Goal: Task Accomplishment & Management: Complete application form

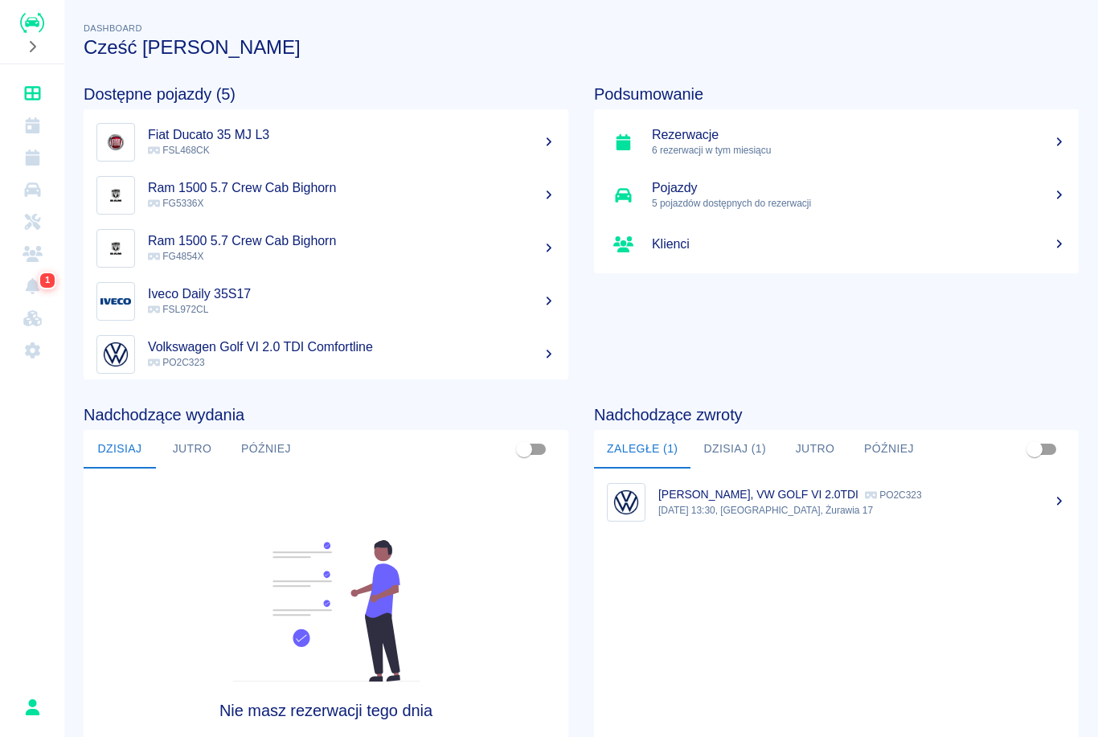
click at [33, 148] on link "Rezerwacje" at bounding box center [31, 157] width 51 height 32
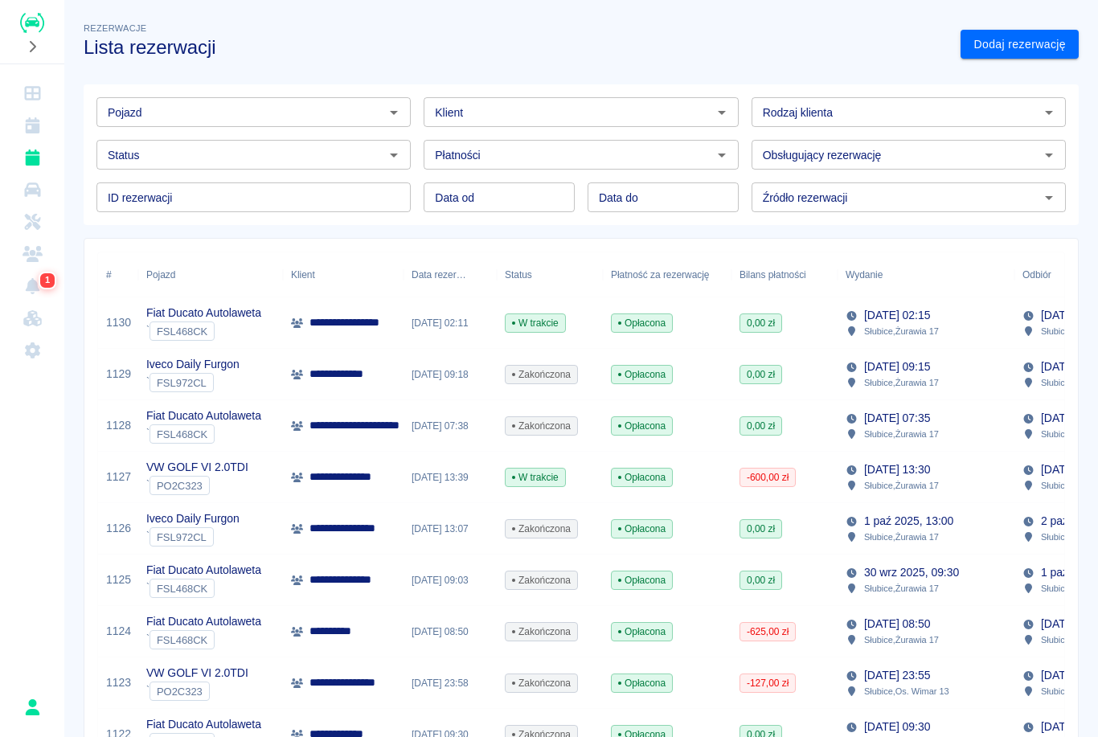
click at [203, 481] on span "PO2C323" at bounding box center [179, 486] width 59 height 12
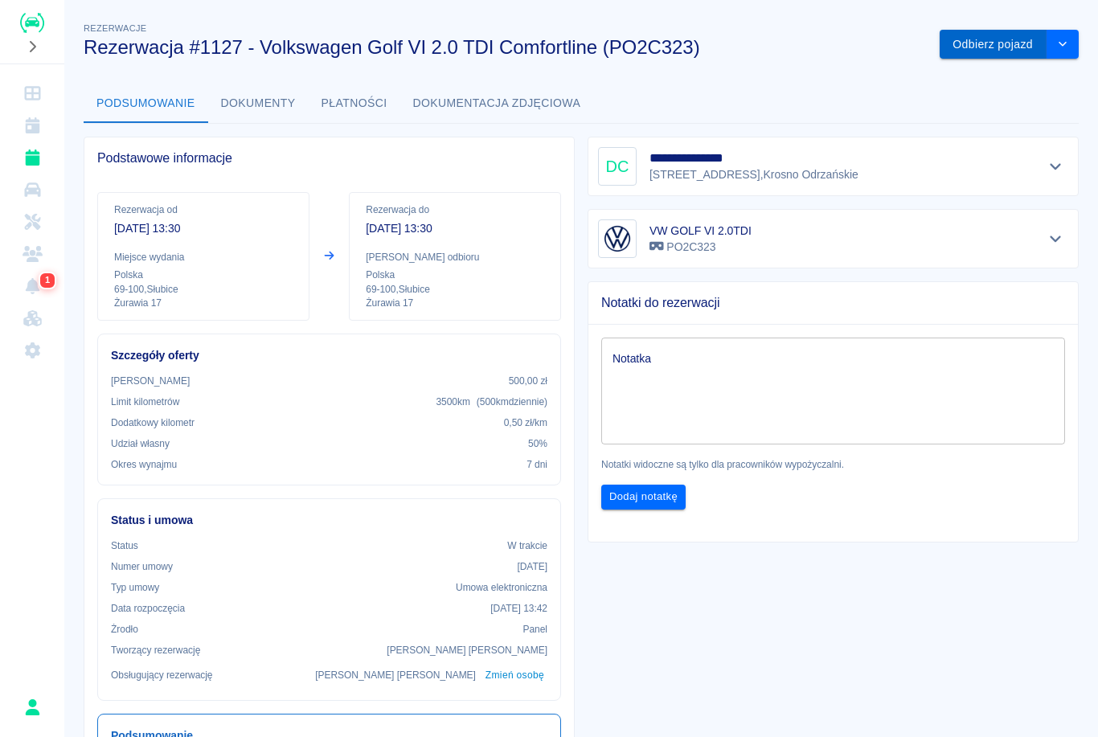
click at [959, 46] on button "Odbierz pojazd" at bounding box center [993, 45] width 107 height 30
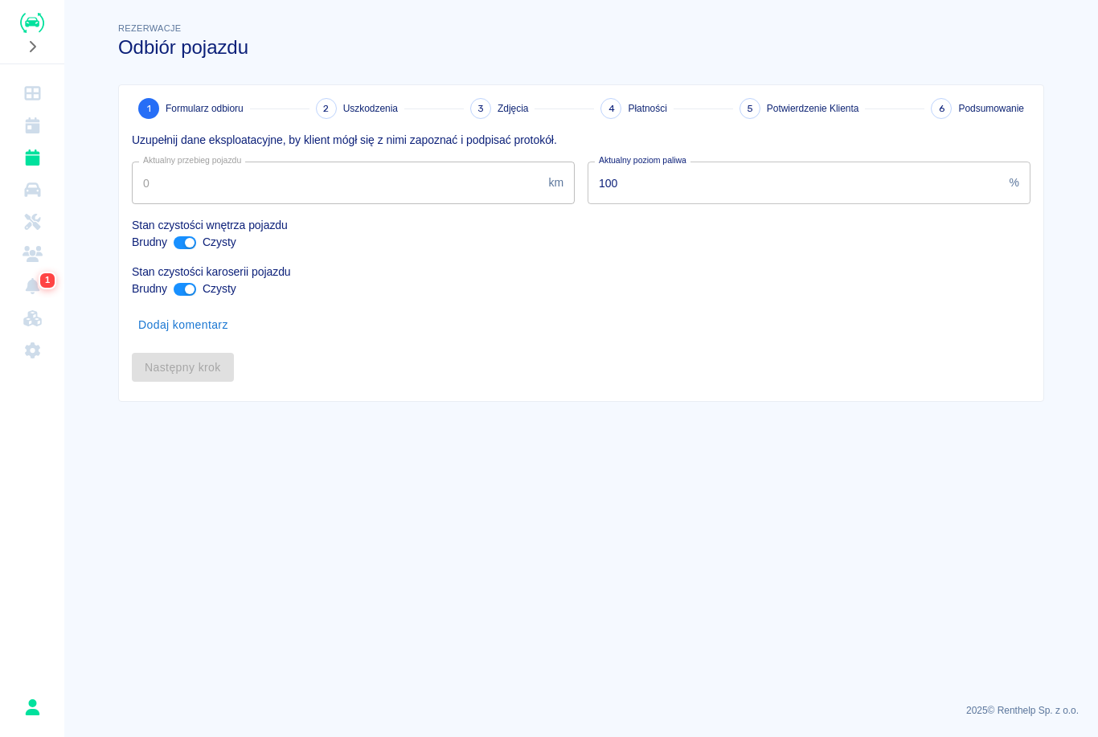
type input "392740"
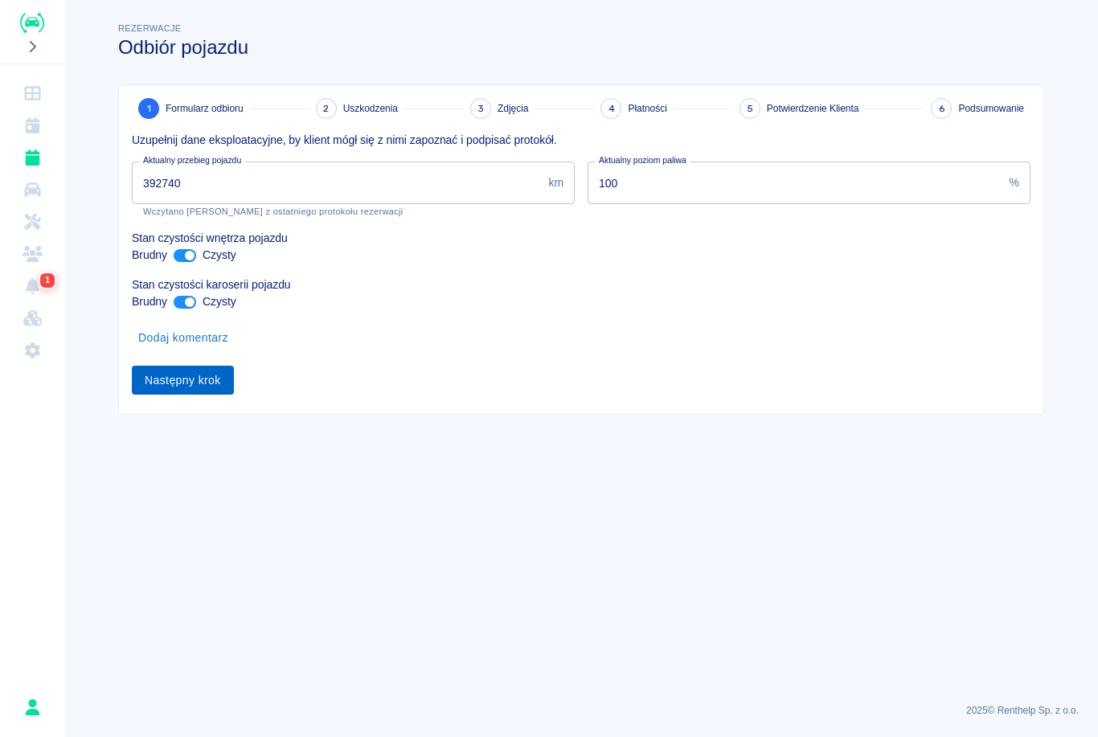
click at [215, 383] on button "Następny krok" at bounding box center [183, 381] width 102 height 30
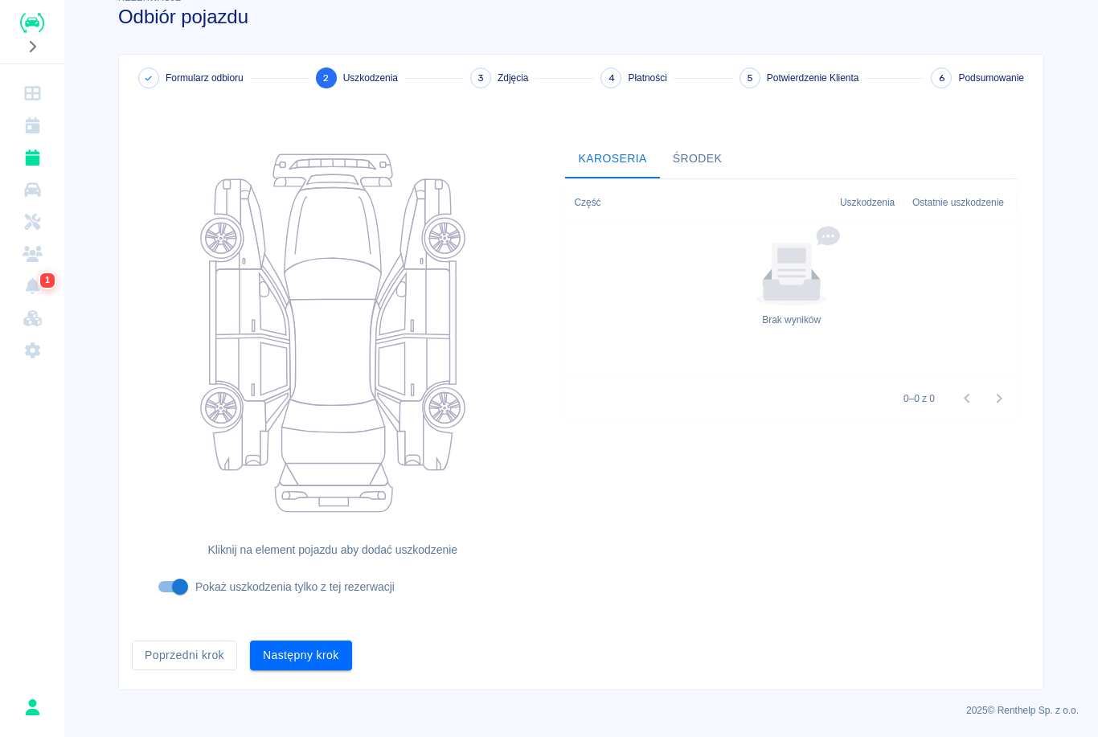
scroll to position [31, 0]
click at [330, 662] on button "Następny krok" at bounding box center [301, 656] width 102 height 30
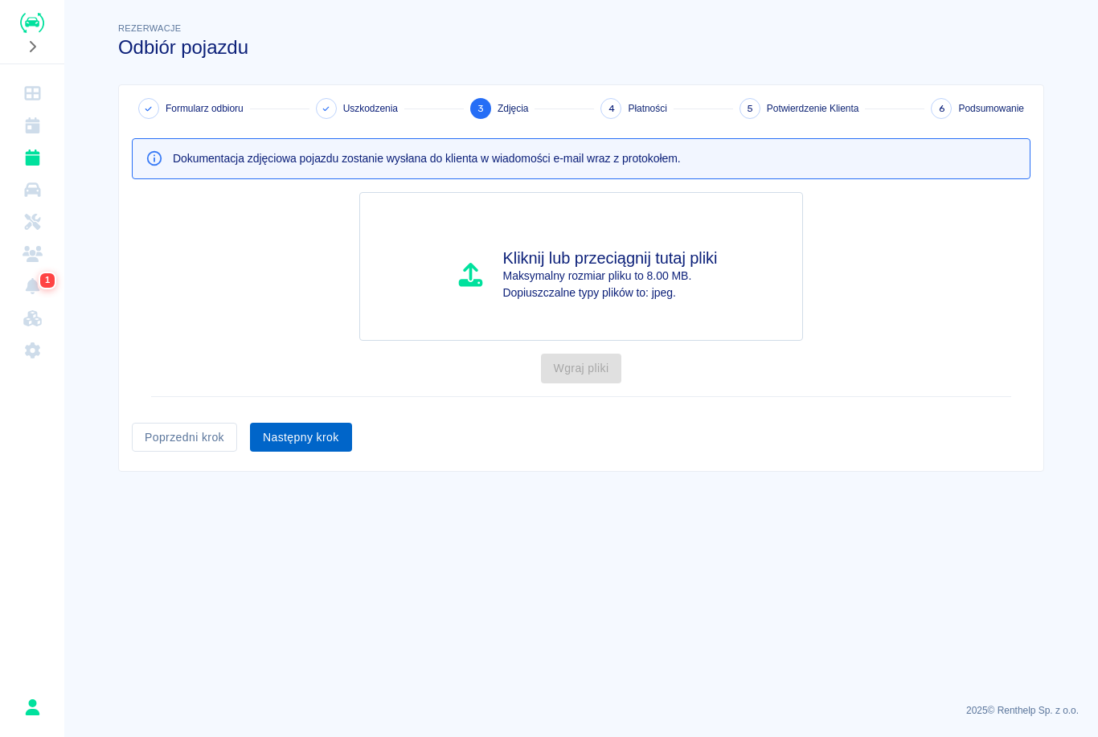
click at [315, 435] on button "Następny krok" at bounding box center [301, 438] width 102 height 30
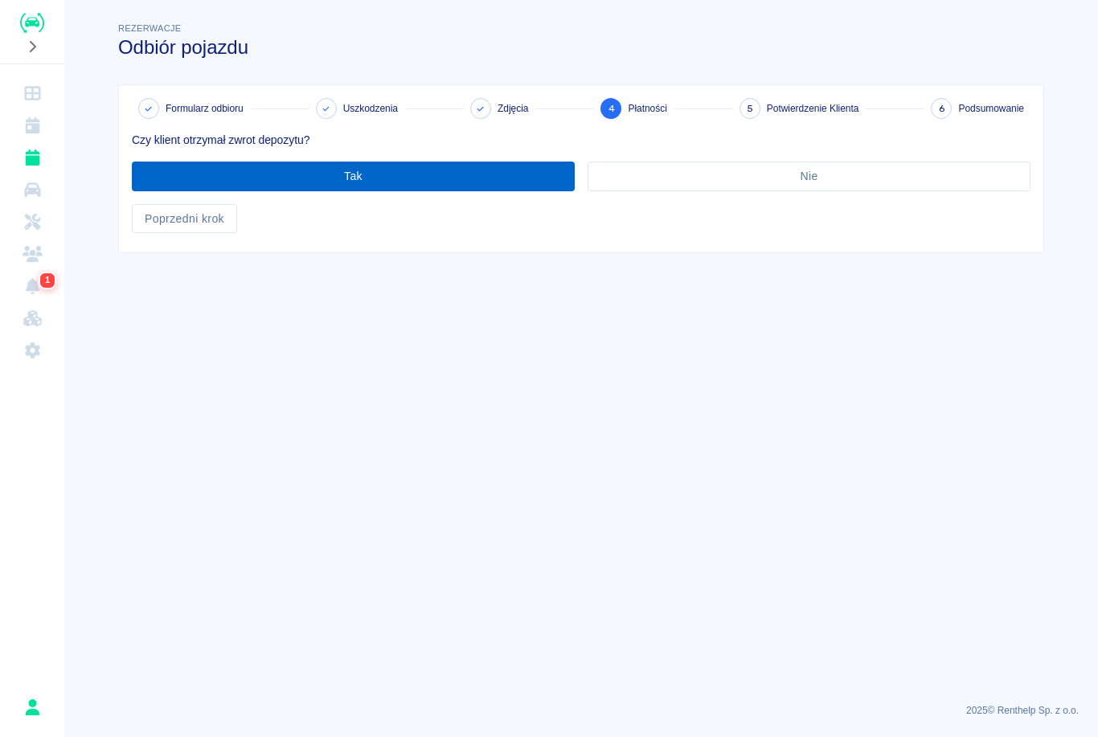
click at [490, 174] on button "Tak" at bounding box center [353, 177] width 443 height 30
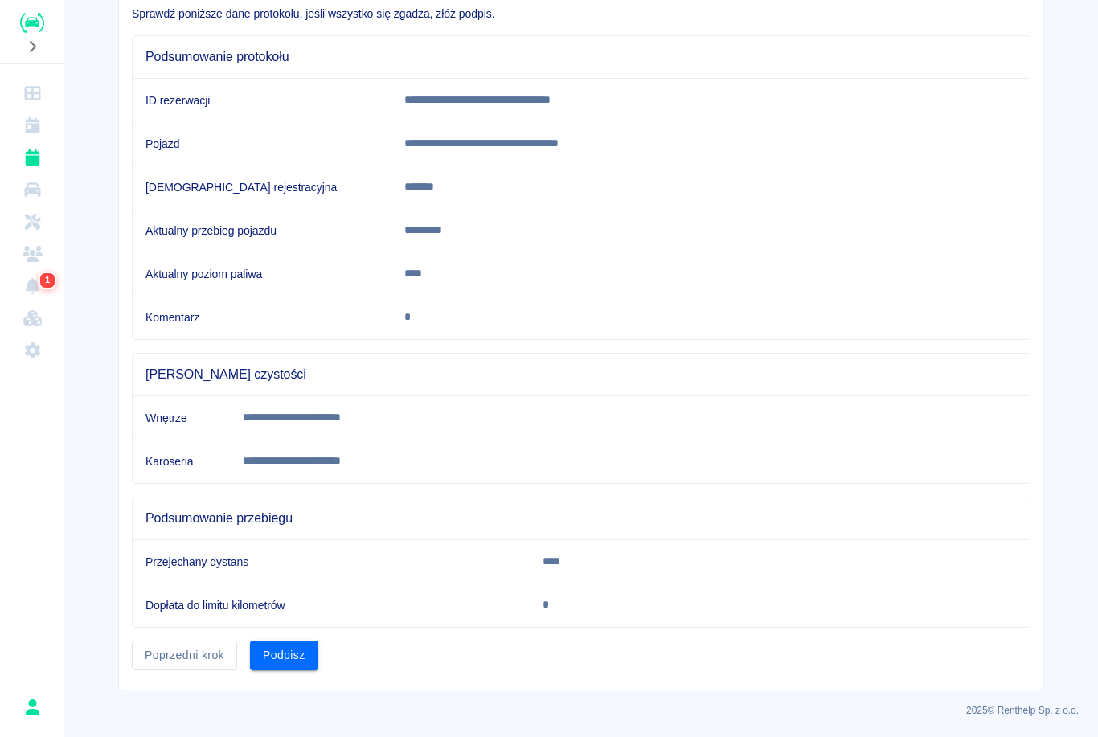
scroll to position [125, 0]
click at [294, 659] on button "Podpisz" at bounding box center [284, 656] width 68 height 30
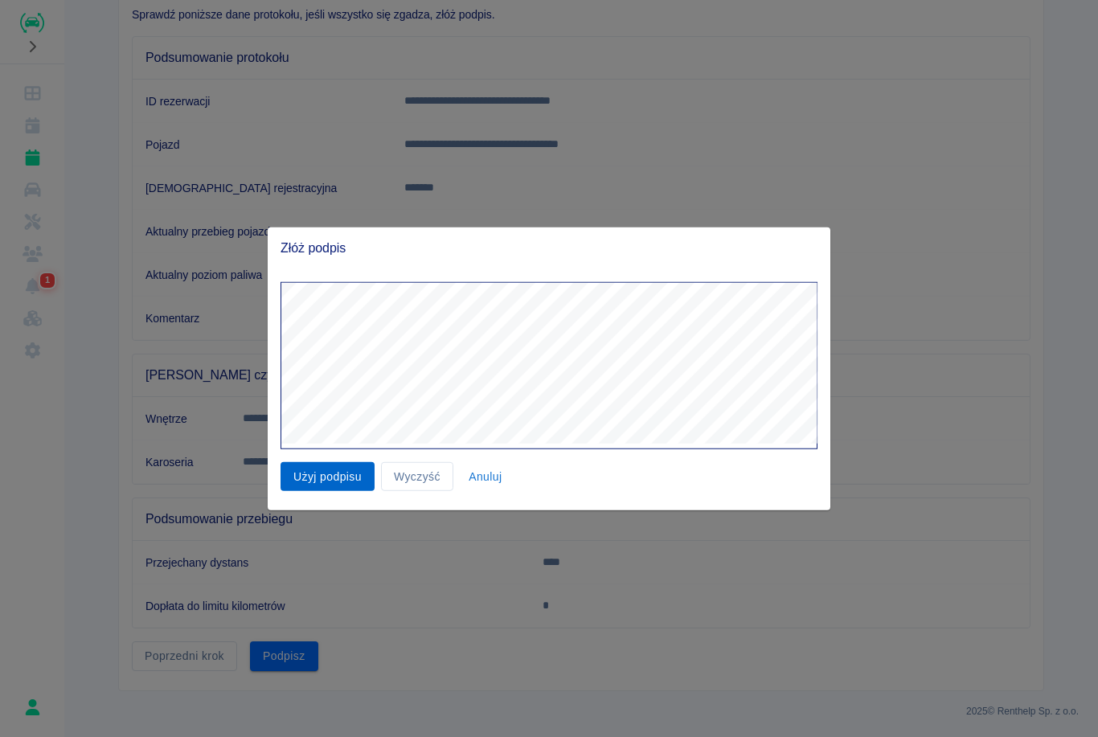
click at [339, 479] on button "Użyj podpisu" at bounding box center [328, 476] width 94 height 30
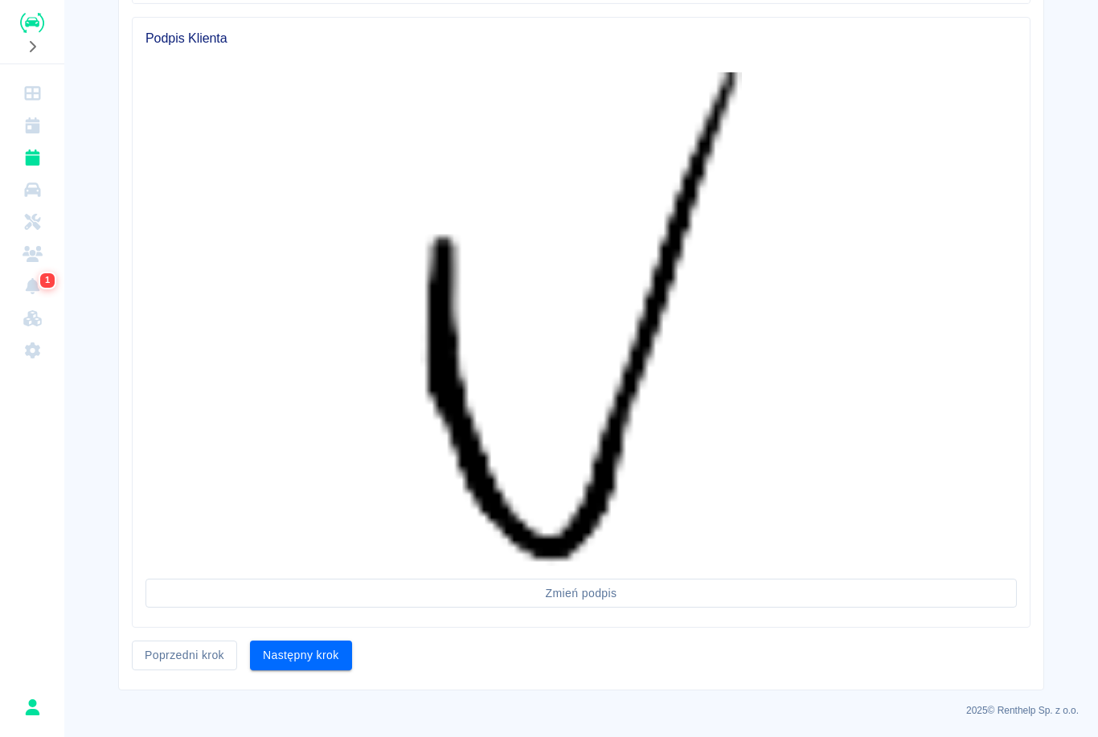
scroll to position [749, 0]
click at [313, 660] on button "Następny krok" at bounding box center [301, 656] width 102 height 30
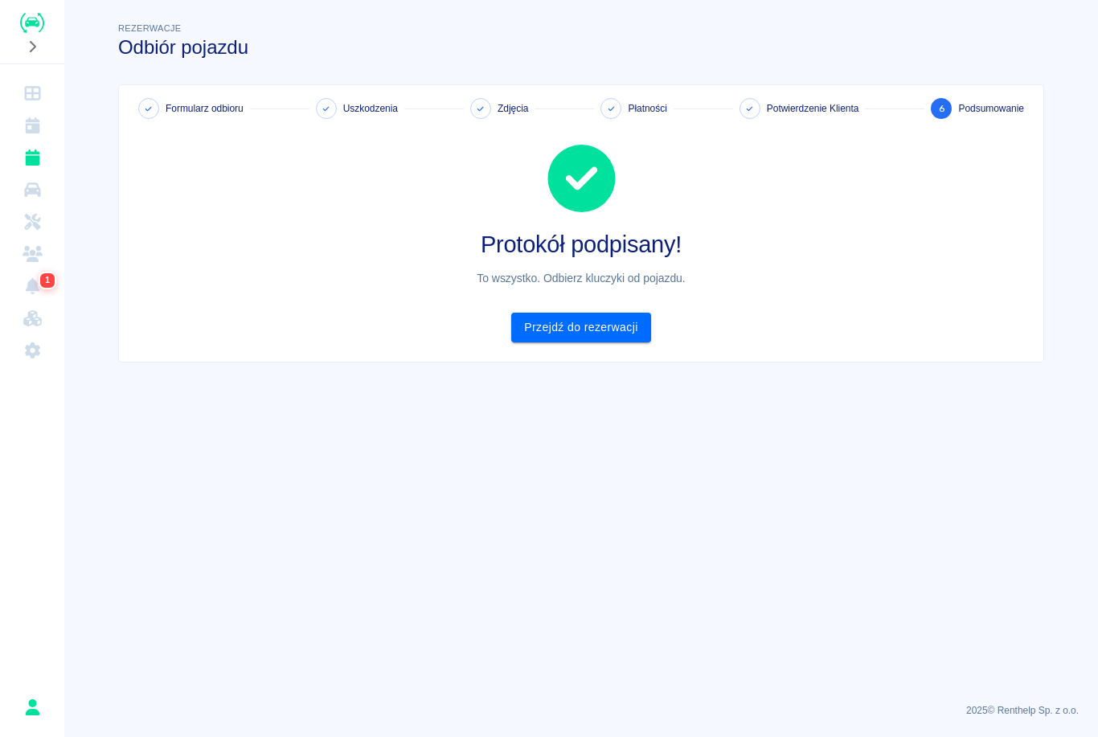
scroll to position [0, 0]
click at [546, 334] on link "Przejdź do rezerwacji" at bounding box center [580, 328] width 139 height 30
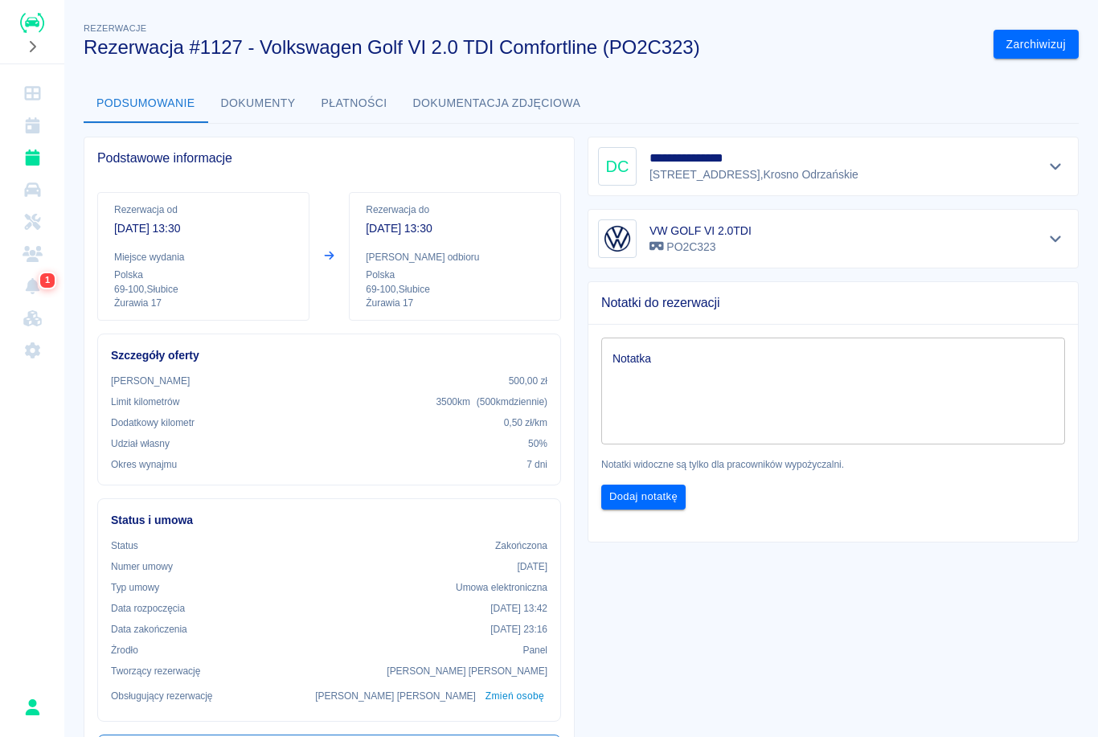
click at [40, 170] on link "Rezerwacje" at bounding box center [31, 157] width 51 height 32
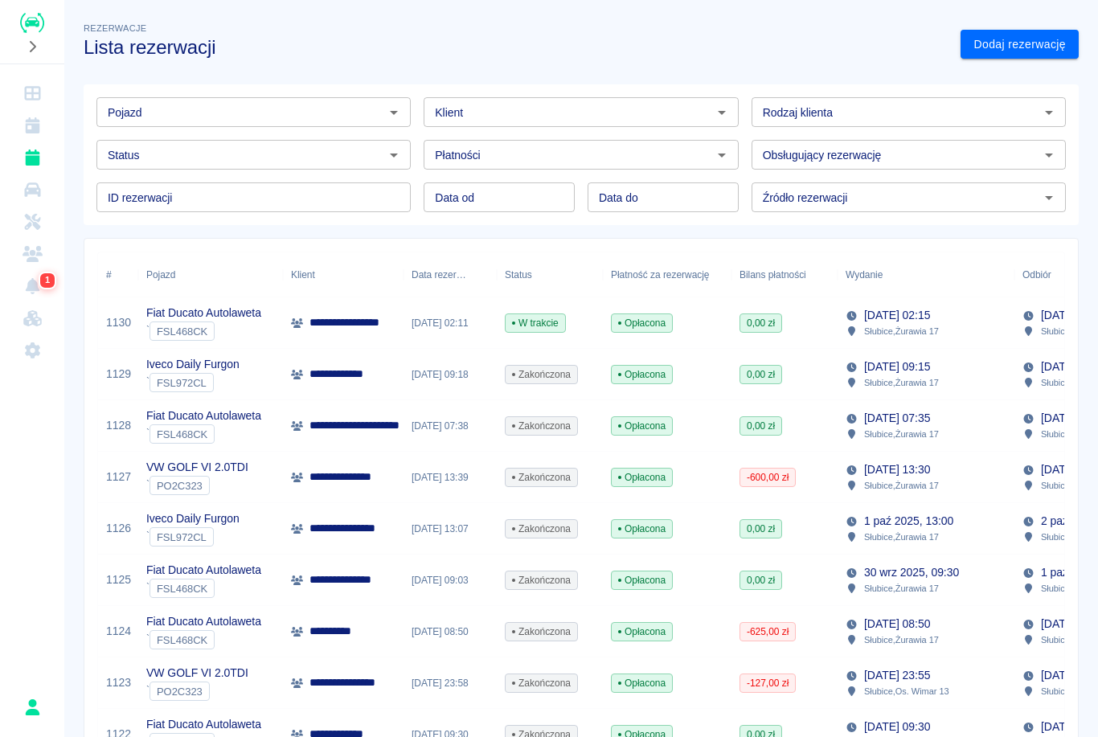
click at [35, 162] on icon "Rezerwacje" at bounding box center [32, 158] width 14 height 16
click at [344, 313] on div "**********" at bounding box center [343, 322] width 121 height 51
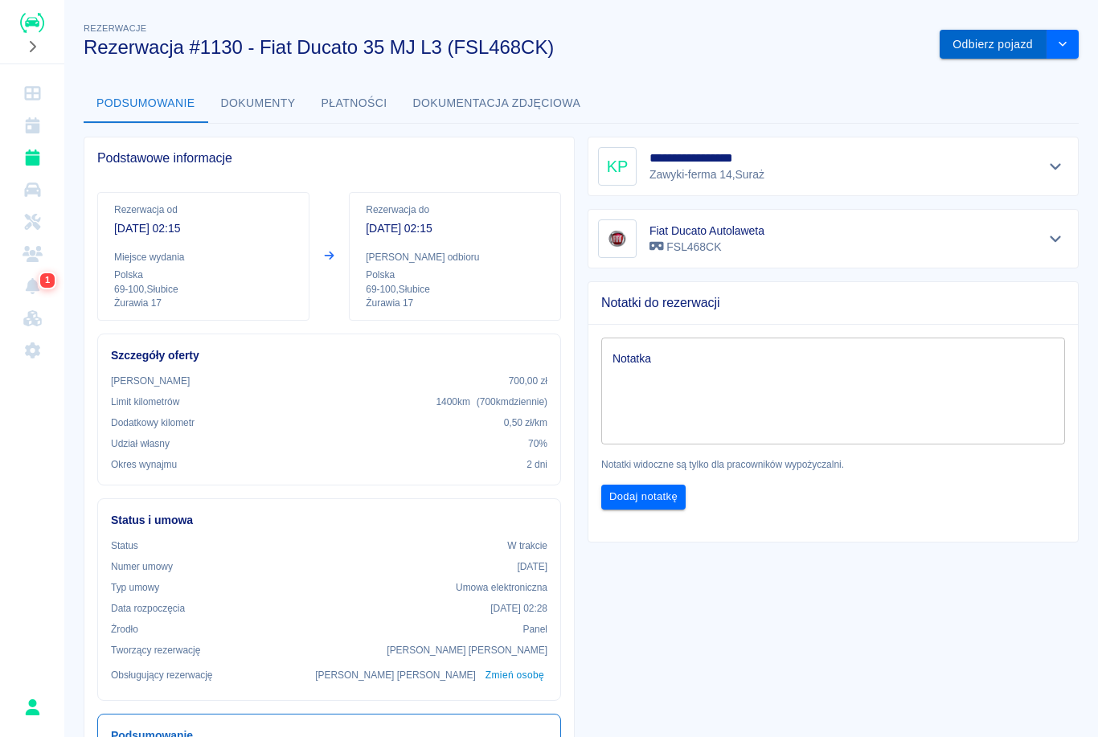
click at [990, 46] on button "Odbierz pojazd" at bounding box center [993, 45] width 107 height 30
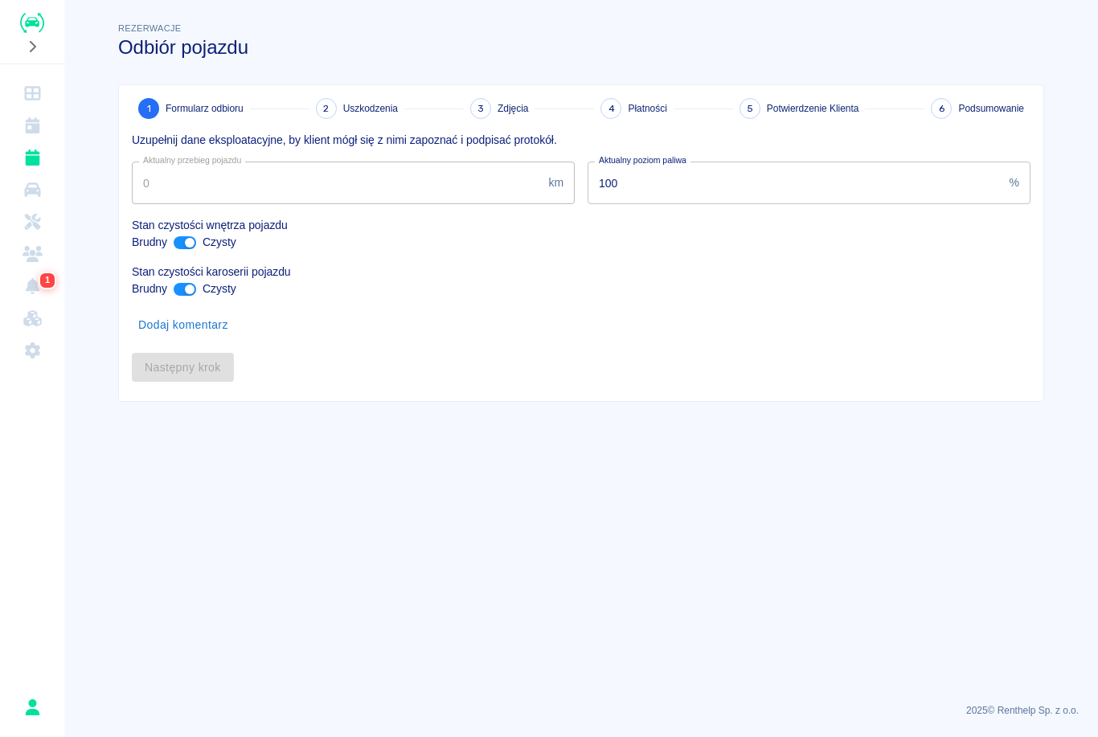
type input "725467"
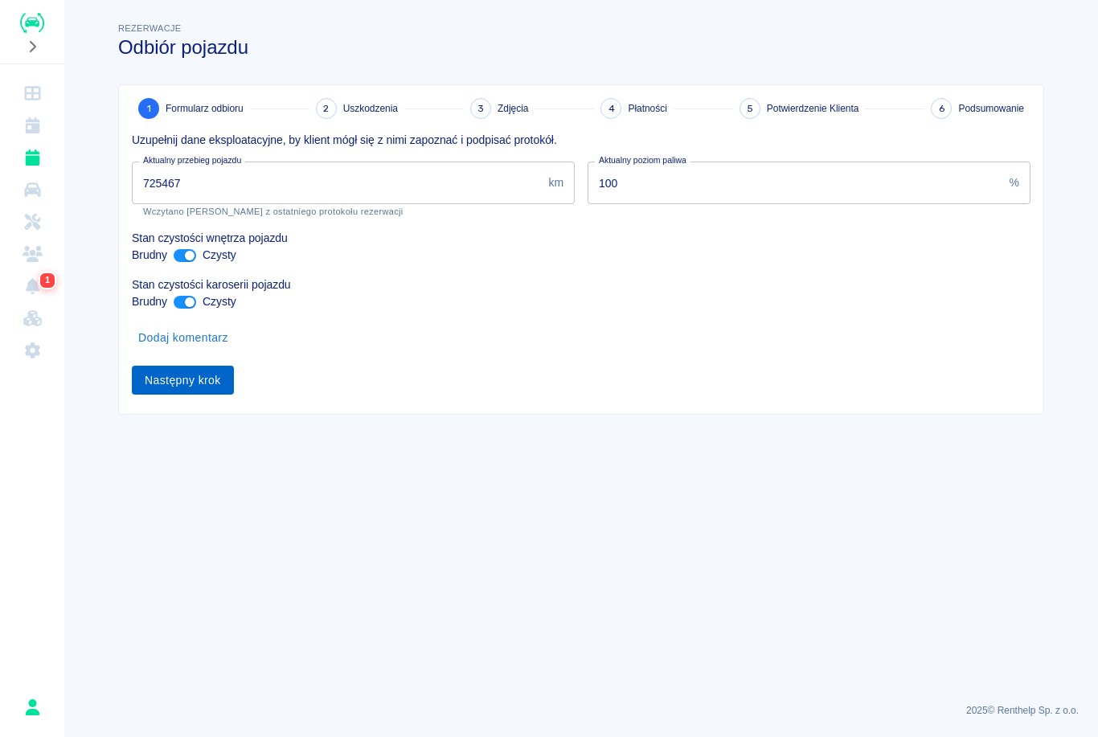
click at [212, 376] on button "Następny krok" at bounding box center [183, 381] width 102 height 30
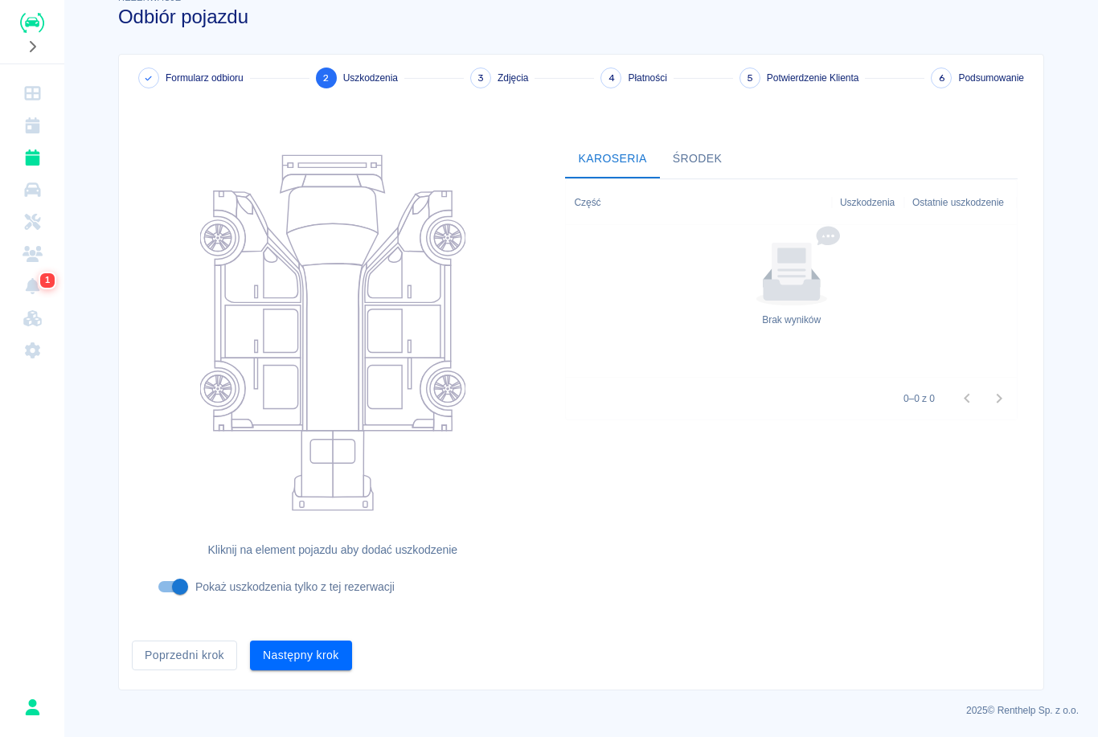
scroll to position [30, 0]
click at [305, 658] on button "Następny krok" at bounding box center [301, 656] width 102 height 30
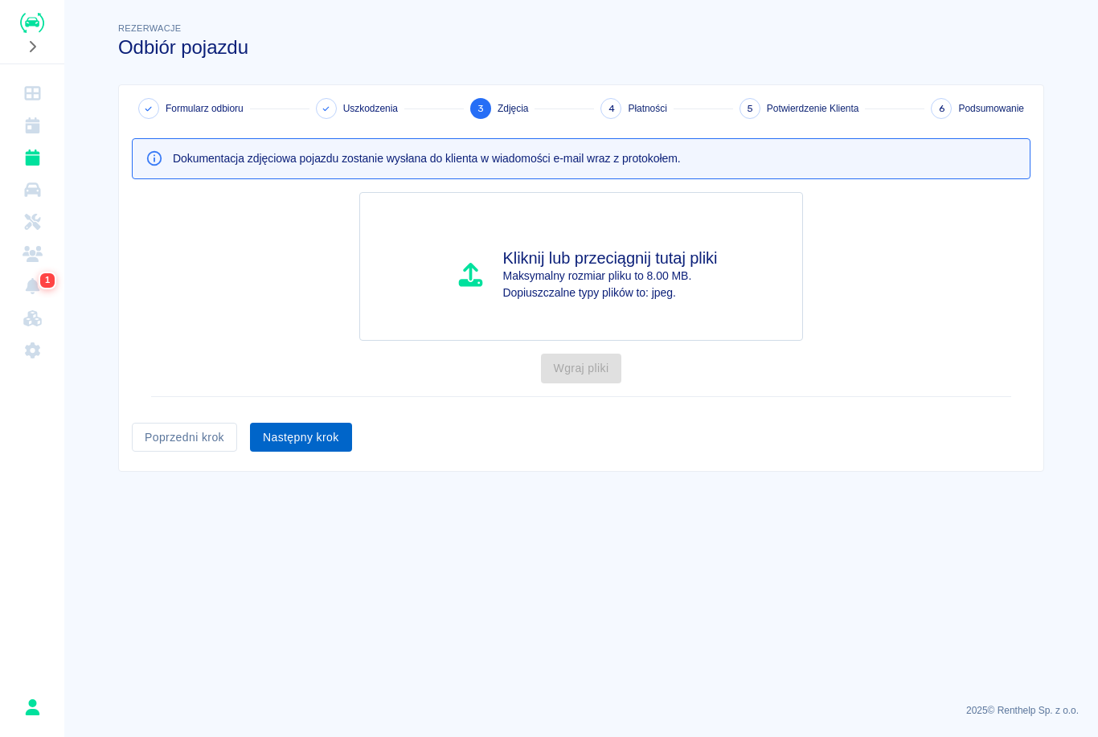
click at [295, 437] on button "Następny krok" at bounding box center [301, 438] width 102 height 30
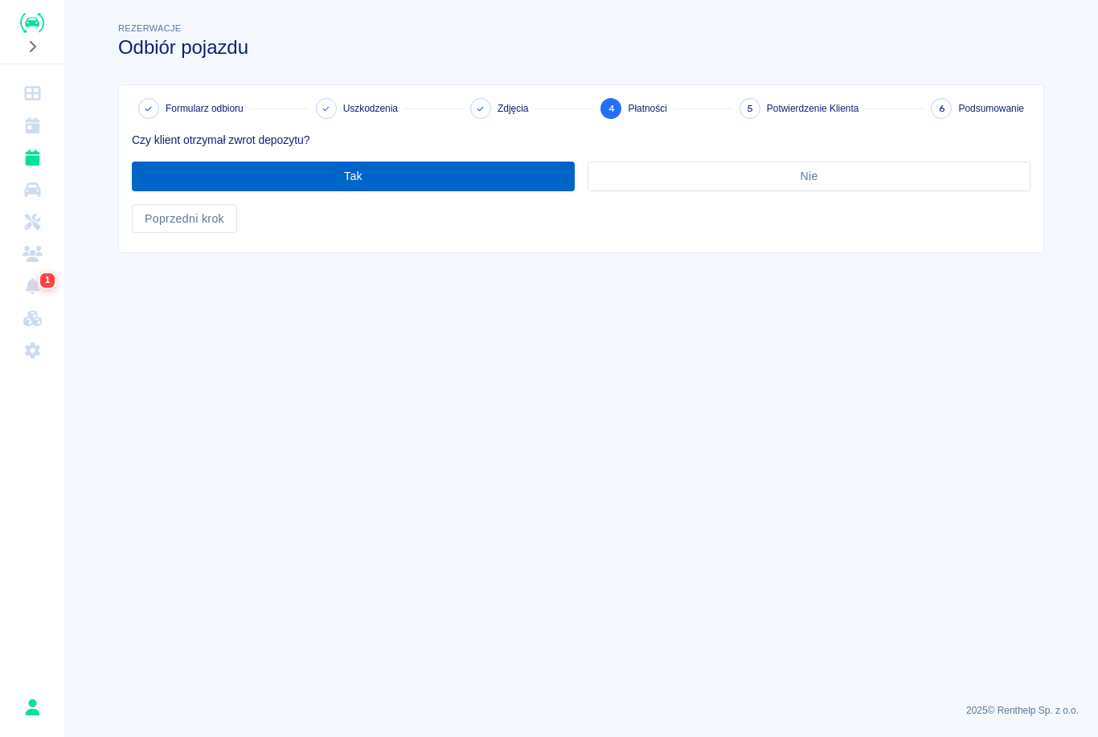
click at [378, 178] on button "Tak" at bounding box center [353, 177] width 443 height 30
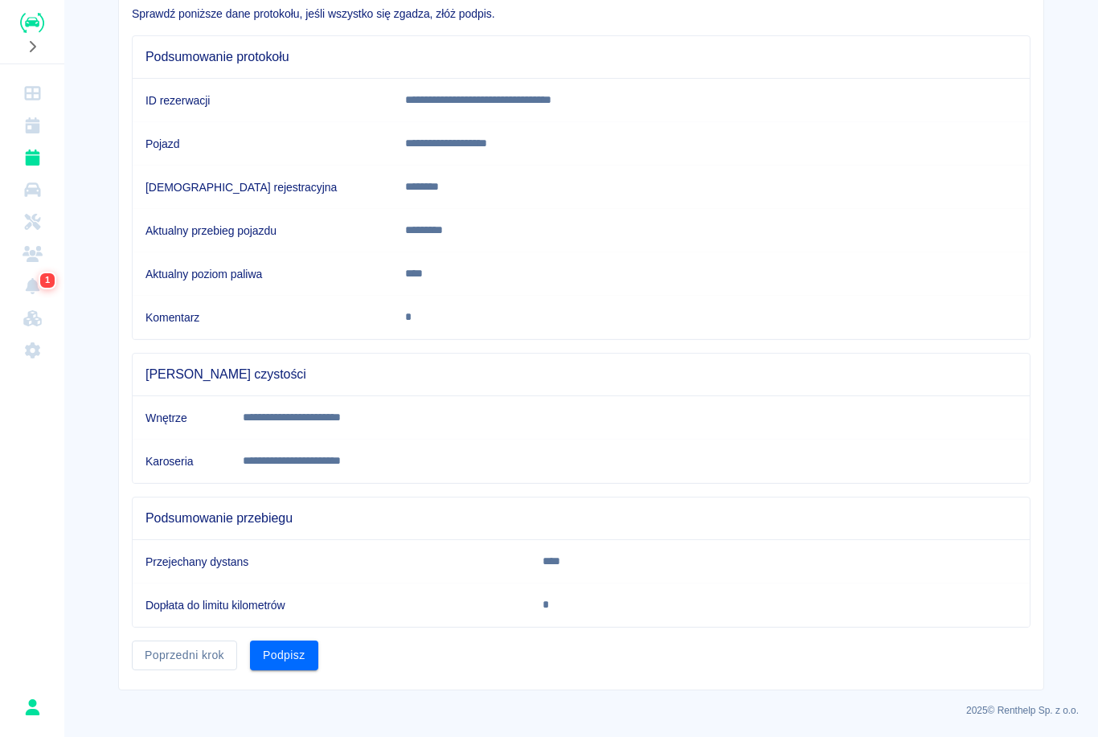
scroll to position [125, 0]
click at [289, 658] on button "Podpisz" at bounding box center [284, 656] width 68 height 30
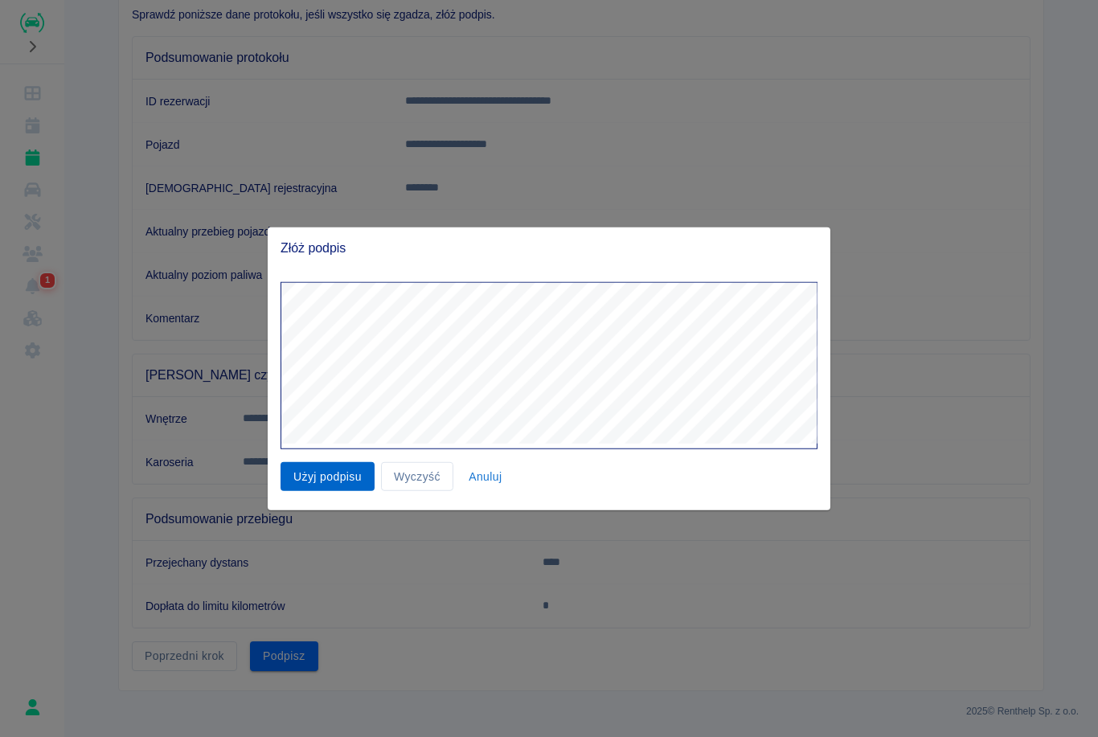
click at [334, 472] on button "Użyj podpisu" at bounding box center [328, 476] width 94 height 30
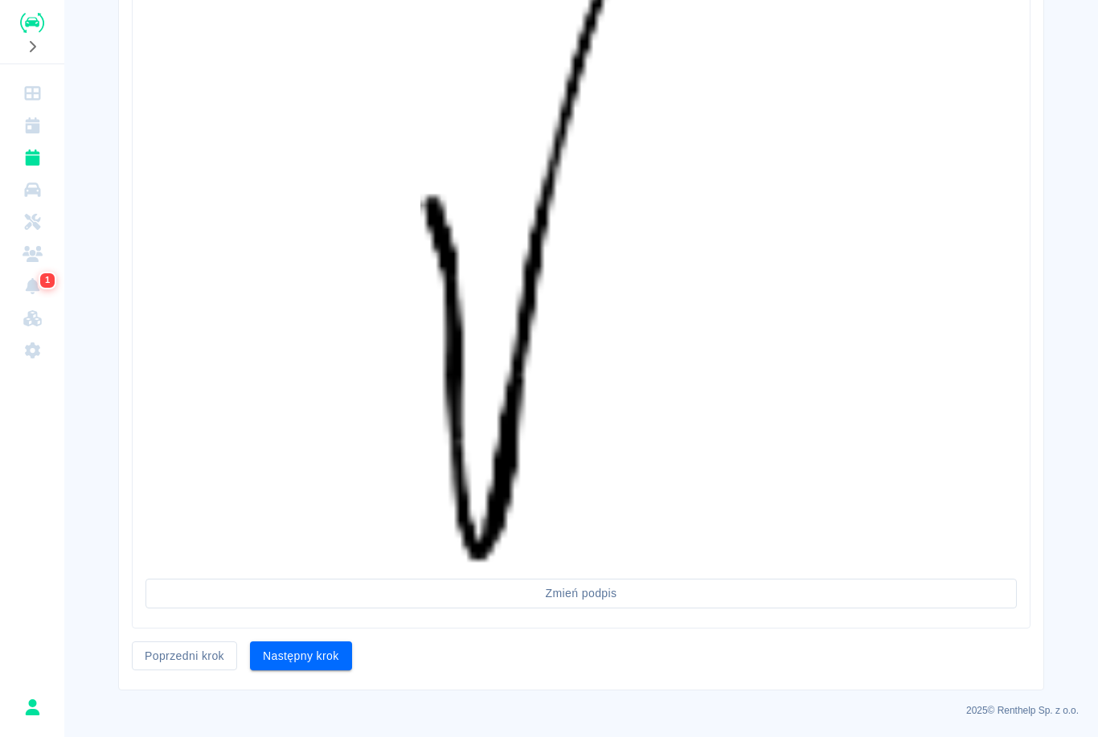
scroll to position [1147, 0]
click at [311, 657] on button "Następny krok" at bounding box center [301, 657] width 102 height 30
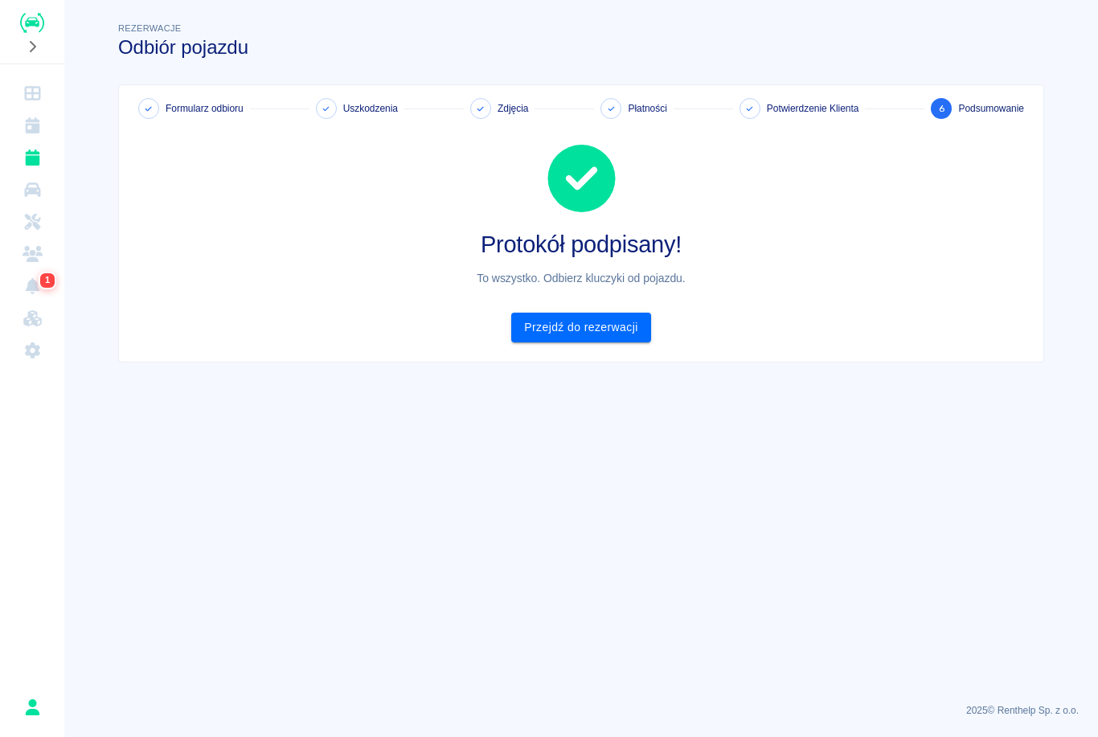
scroll to position [0, 0]
click at [636, 324] on link "Przejdź do rezerwacji" at bounding box center [580, 328] width 139 height 30
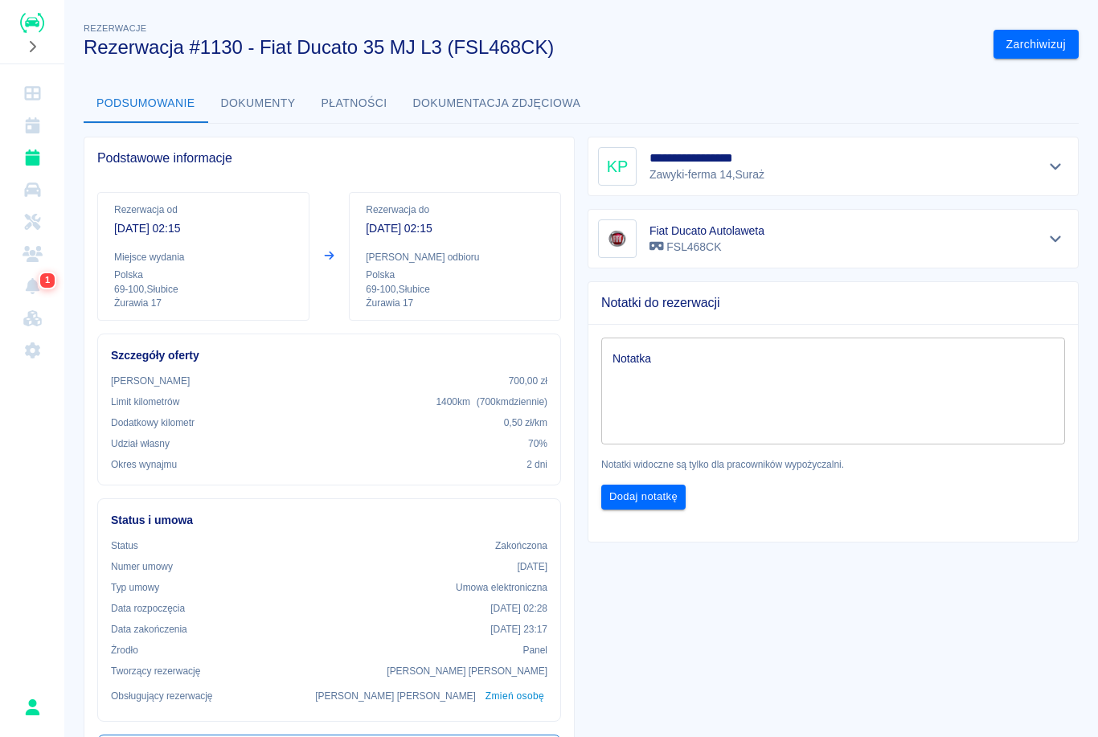
click at [39, 165] on icon "Rezerwacje" at bounding box center [33, 158] width 20 height 16
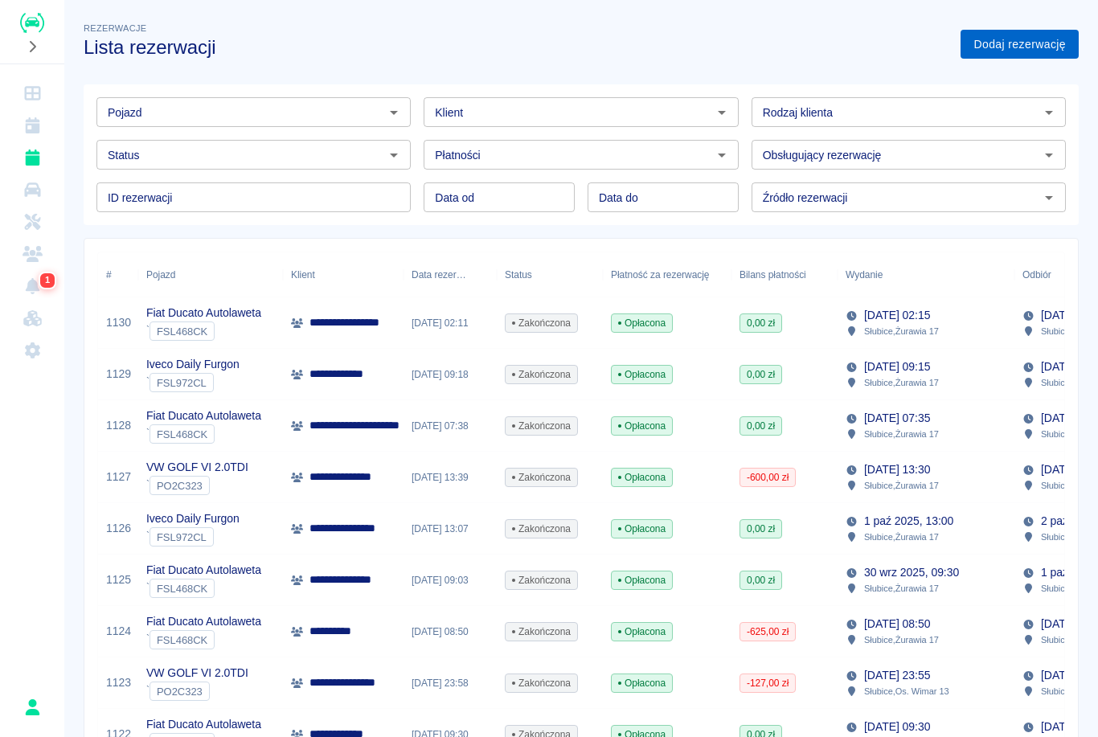
click at [998, 48] on link "Dodaj rezerwację" at bounding box center [1020, 45] width 118 height 30
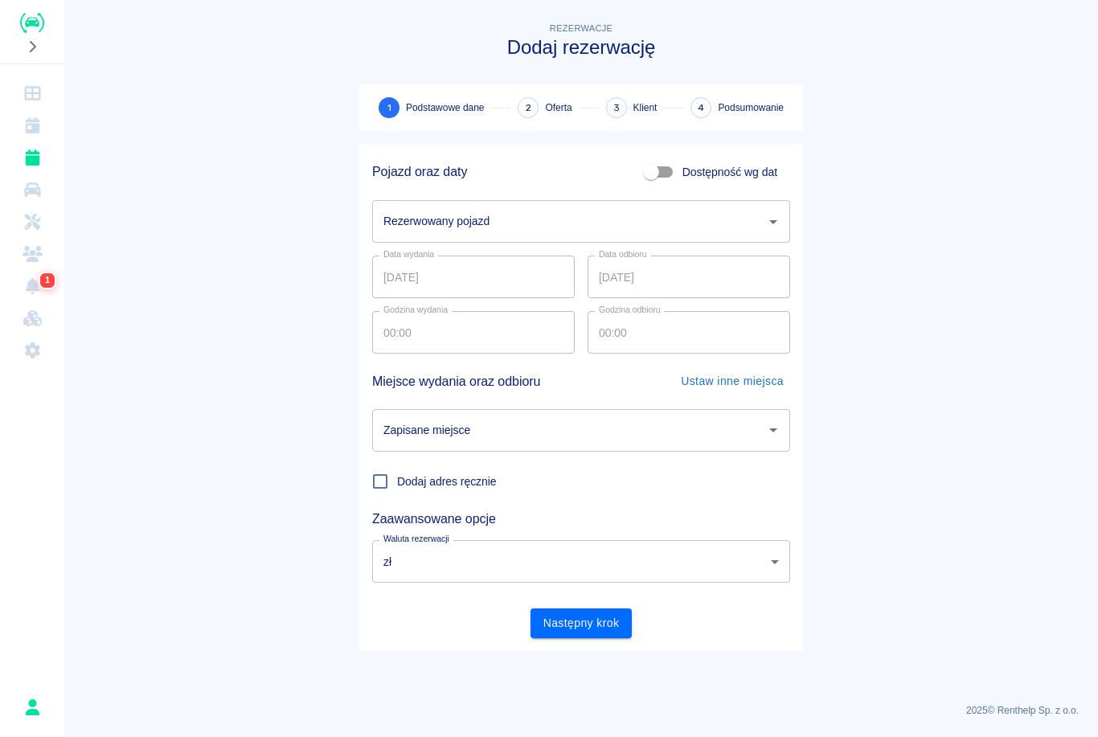
click at [420, 225] on div "Rezerwowany pojazd Rezerwowany pojazd" at bounding box center [581, 221] width 418 height 43
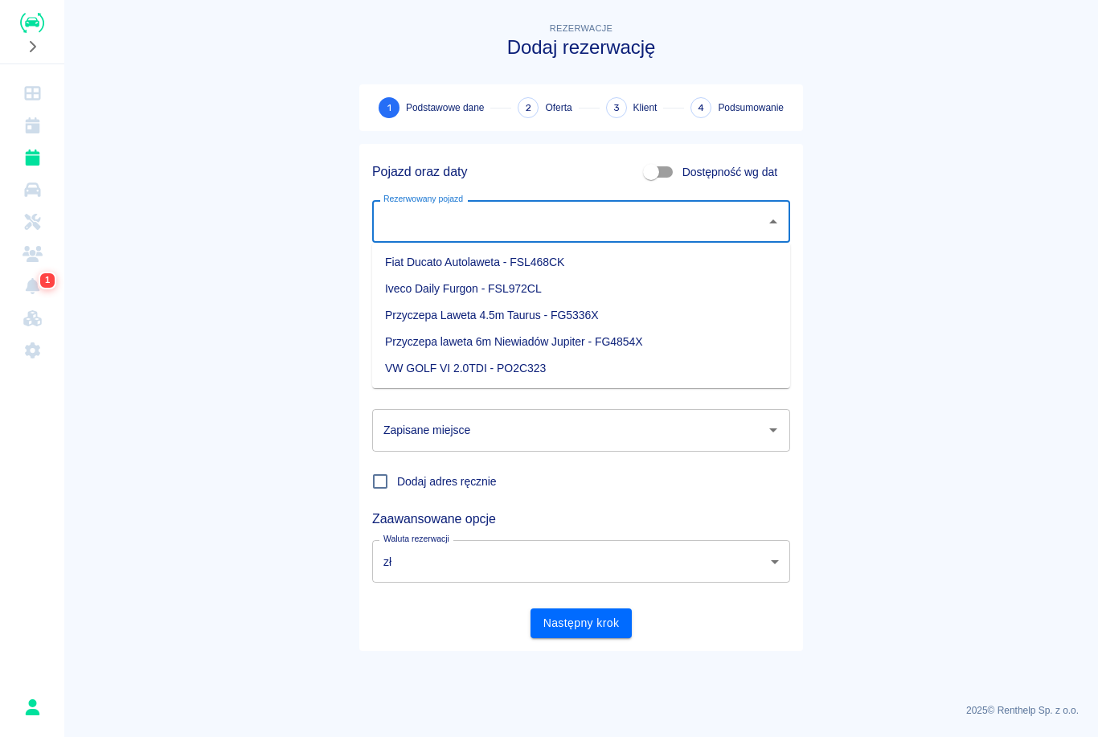
click at [406, 371] on li "VW GOLF VI 2.0TDI - PO2C323" at bounding box center [581, 368] width 418 height 27
type input "VW GOLF VI 2.0TDI - PO2C323"
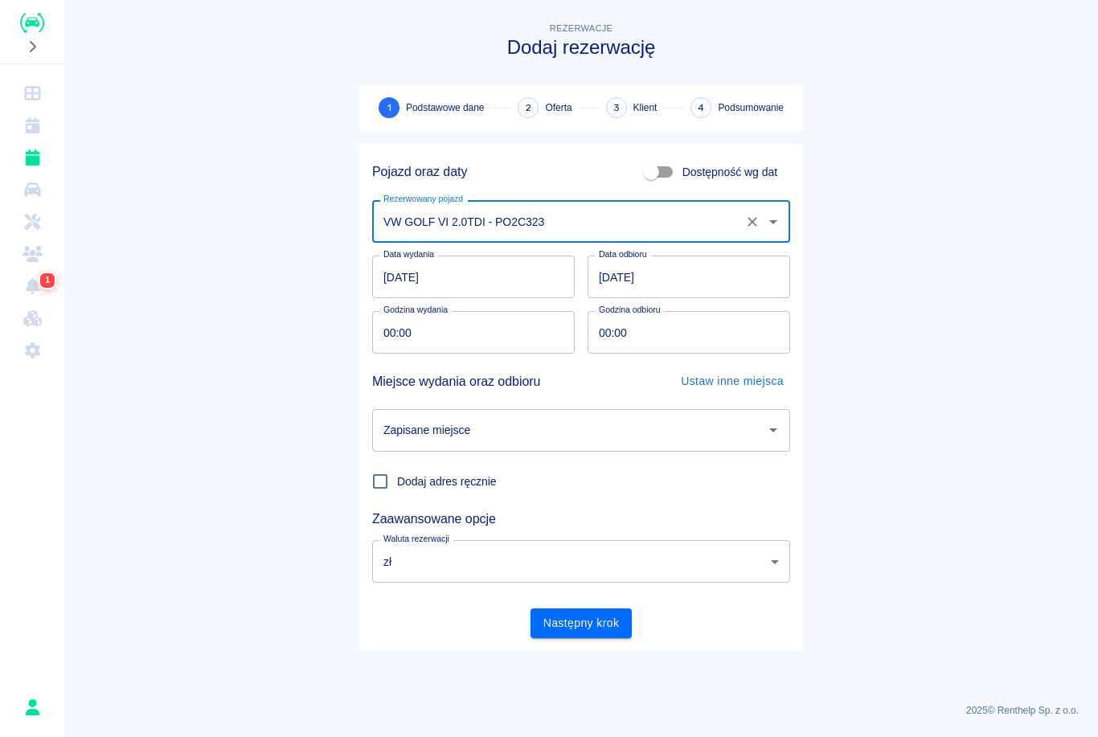
click at [390, 343] on input "00:00" at bounding box center [467, 332] width 191 height 43
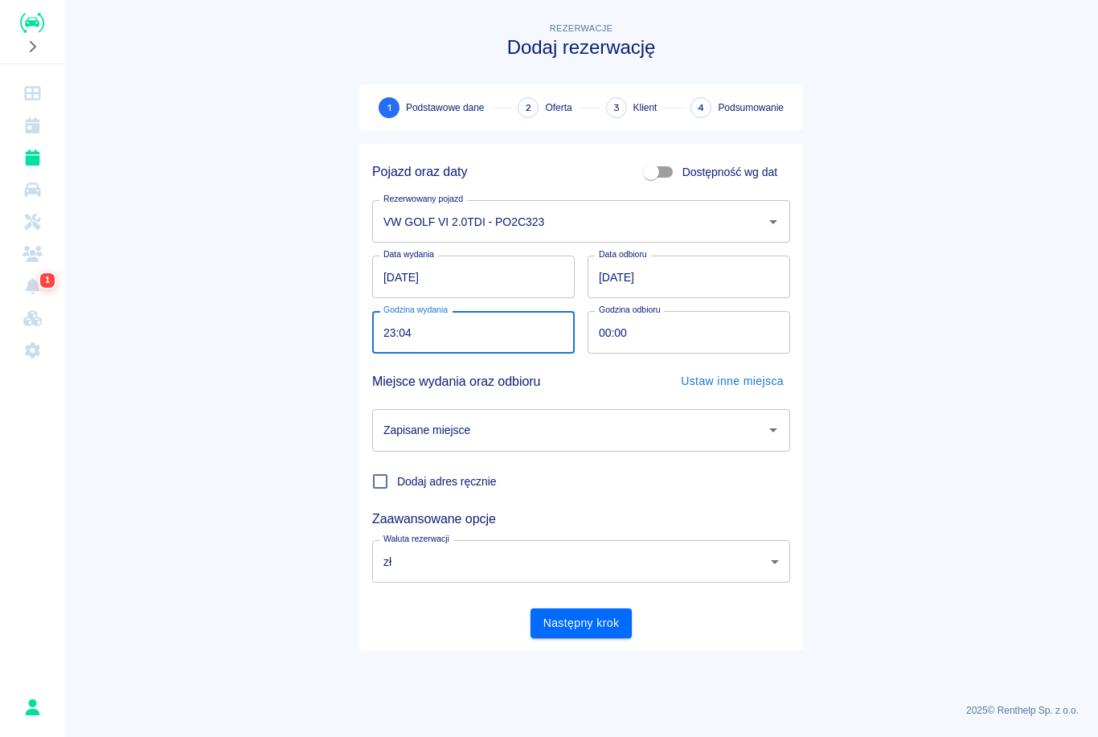
type input "23:40"
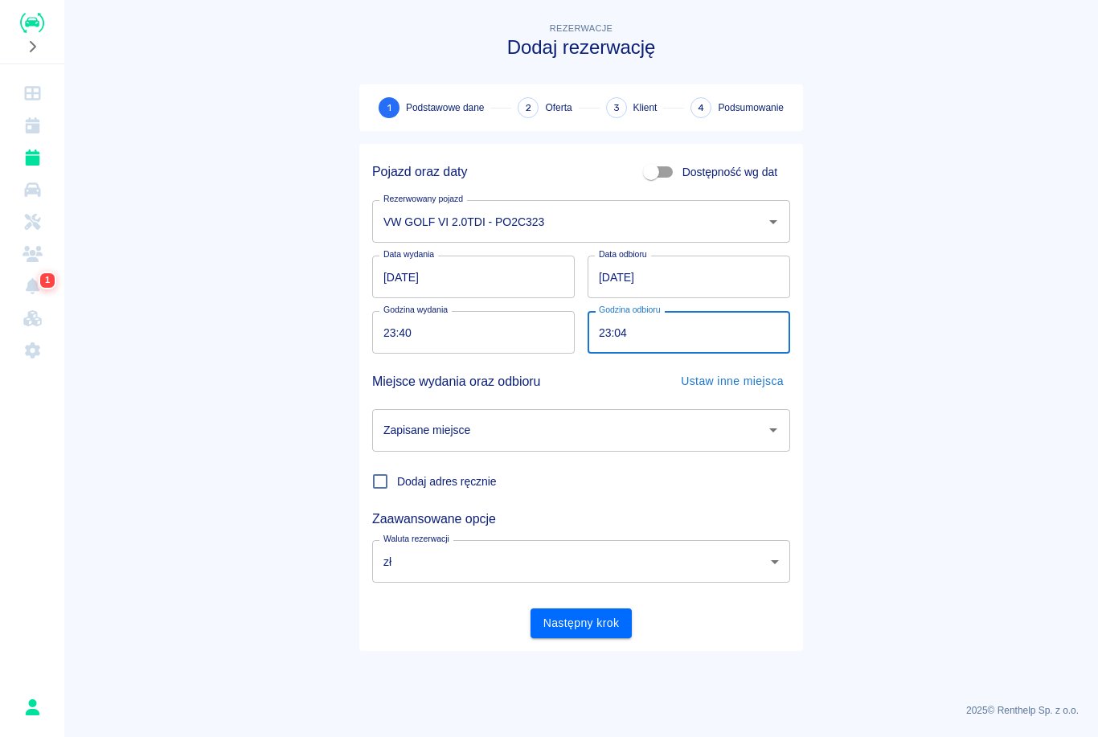
type input "23:40"
click at [493, 428] on input "Zapisane miejsce" at bounding box center [568, 430] width 379 height 28
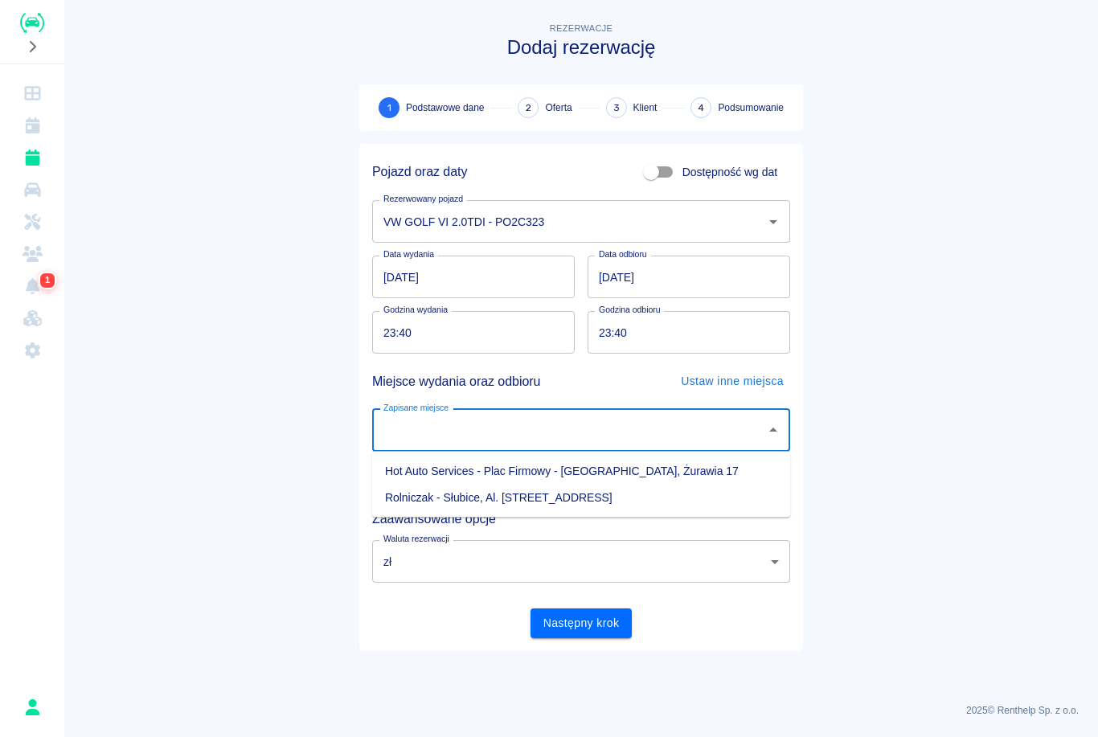
click at [435, 477] on li "Hot Auto Services - Plac Firmowy - [GEOGRAPHIC_DATA], Żurawia 17" at bounding box center [581, 471] width 418 height 27
type input "Hot Auto Services - Plac Firmowy - [GEOGRAPHIC_DATA], Żurawia 17"
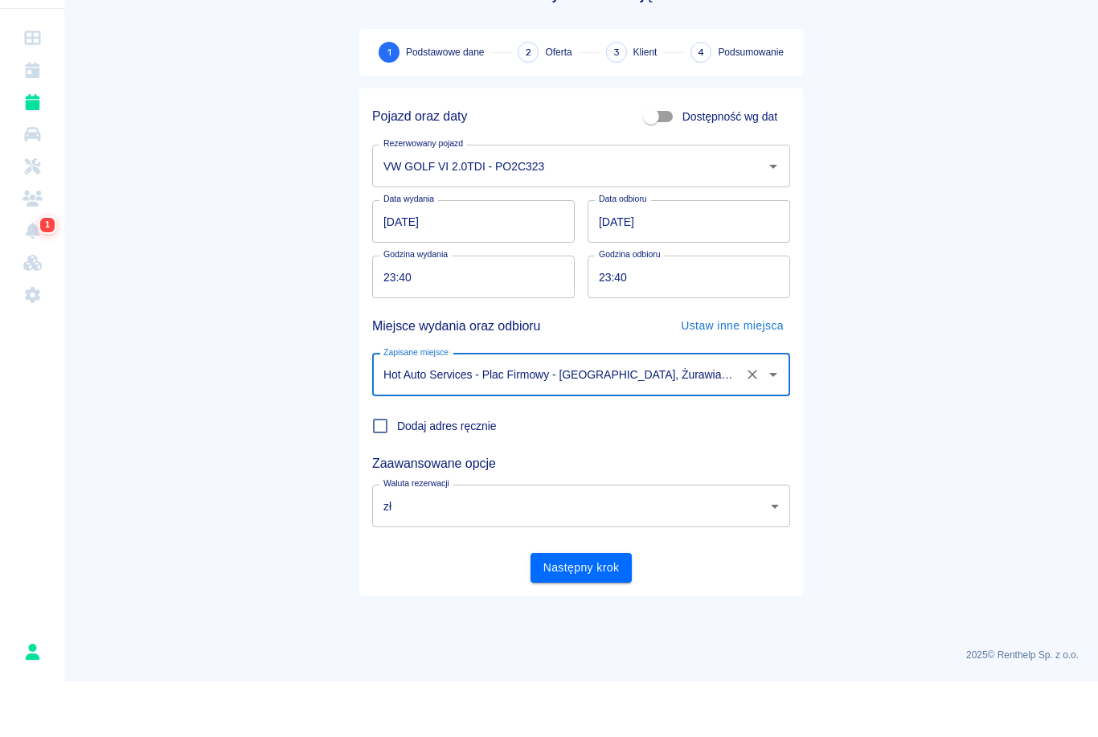
click at [632, 256] on input "[DATE]" at bounding box center [689, 277] width 203 height 43
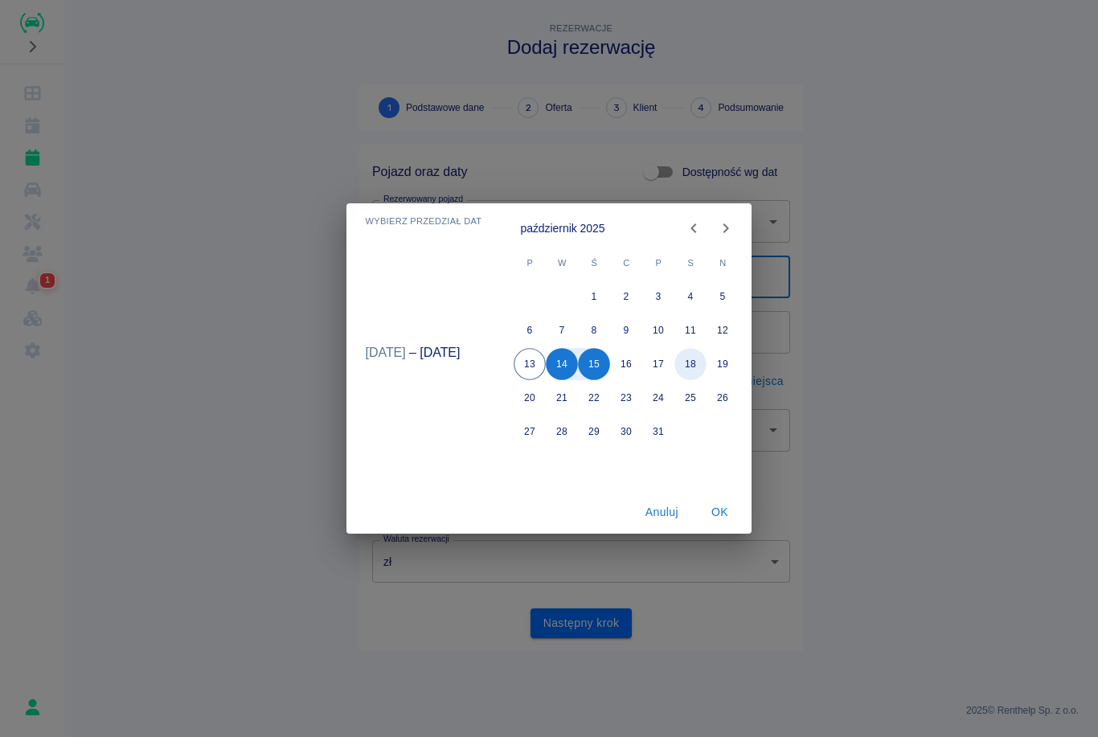
click at [700, 360] on button "18" at bounding box center [691, 364] width 32 height 32
type input "[DATE]"
click at [530, 357] on button "13" at bounding box center [530, 364] width 32 height 32
type input "[DATE]"
click at [719, 512] on button "OK" at bounding box center [719, 513] width 51 height 30
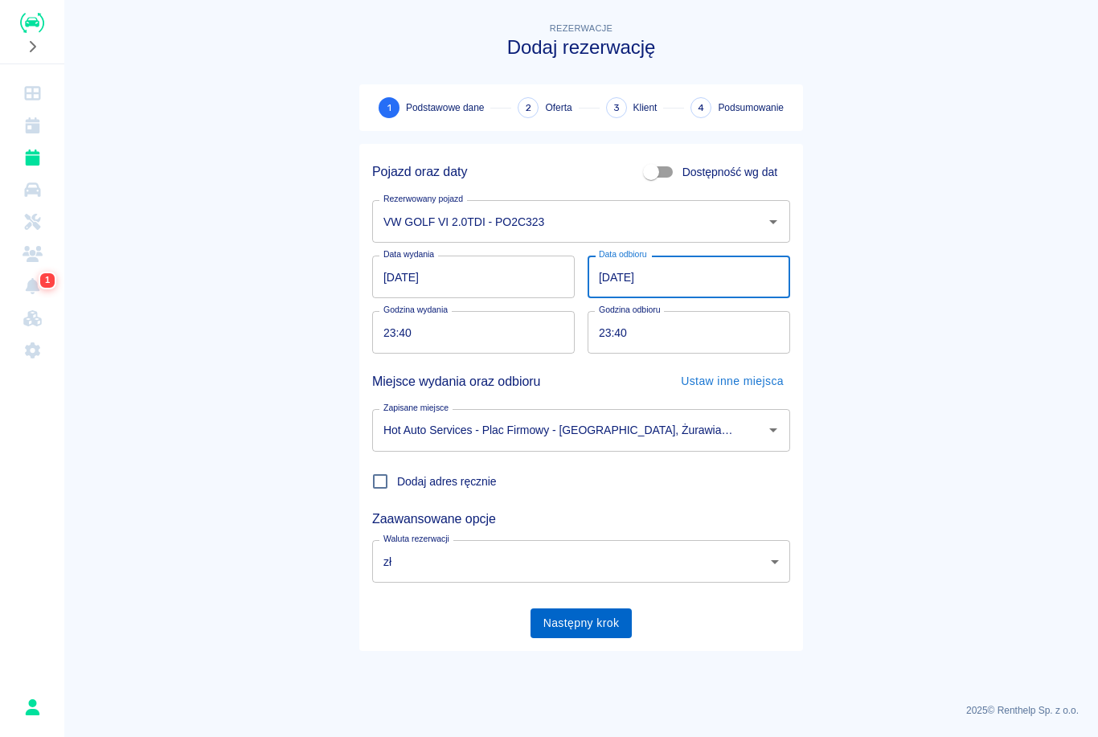
click at [616, 620] on button "Następny krok" at bounding box center [582, 624] width 102 height 30
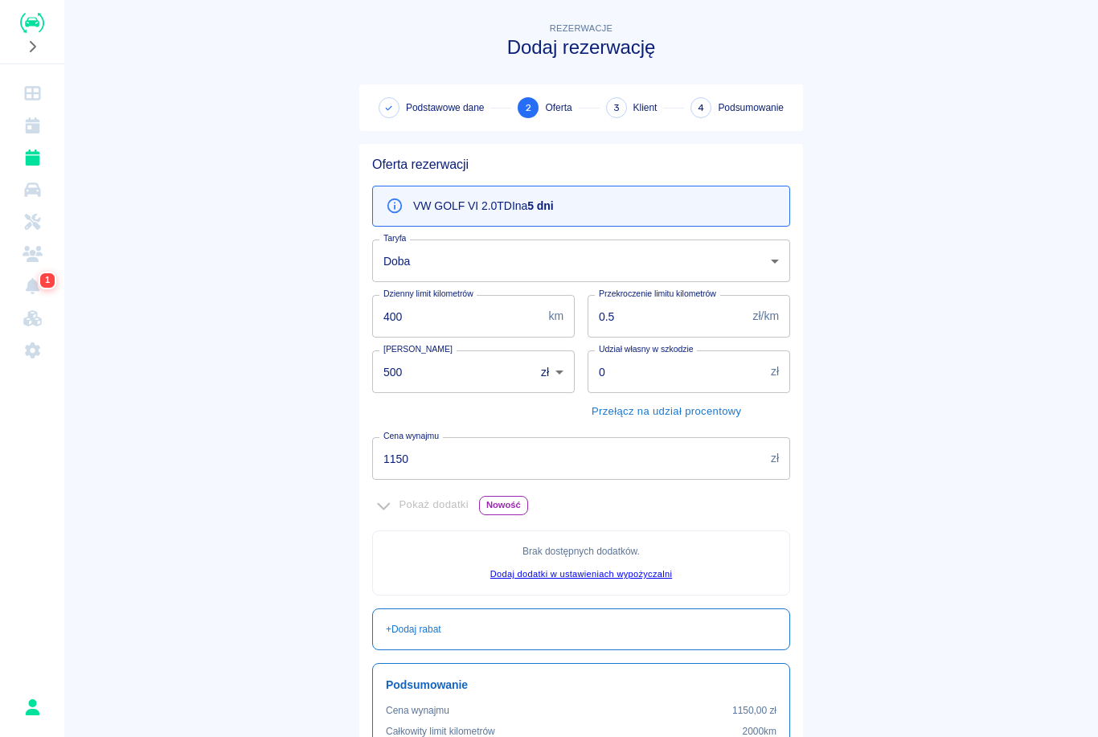
click at [562, 456] on input "1150" at bounding box center [568, 458] width 392 height 43
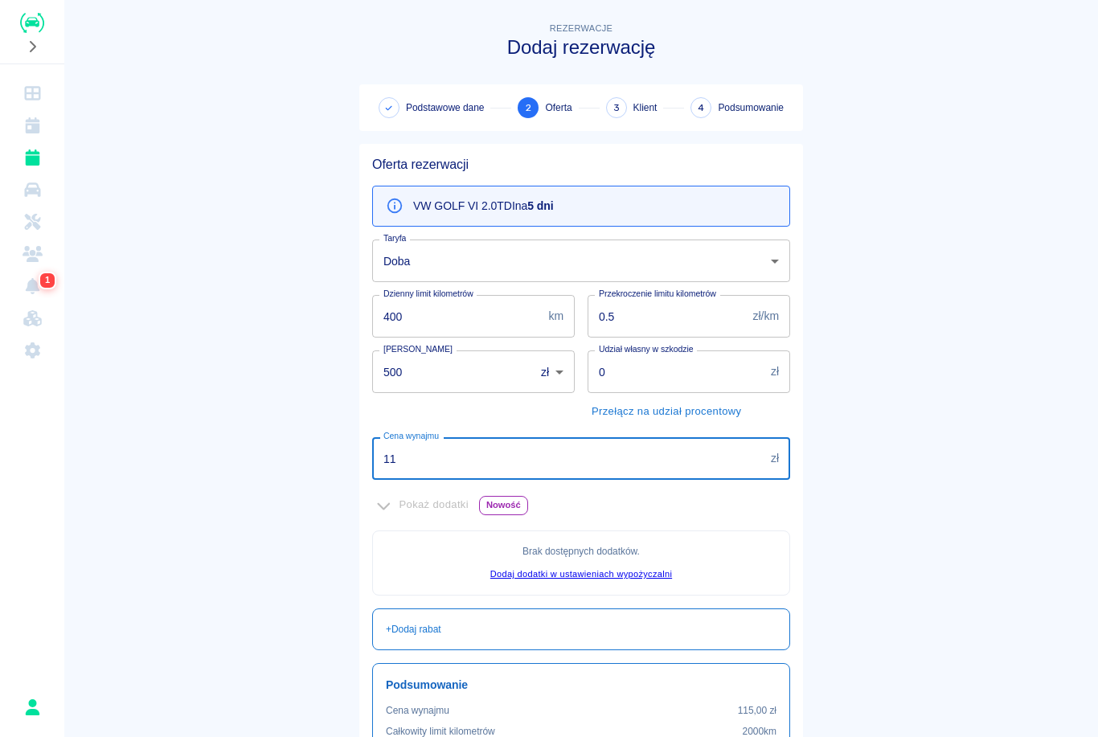
type input "1"
type input "1050"
click at [859, 413] on main "Rezerwacje Dodaj rezerwację Podstawowe dane 2 Oferta 3 Klient 4 Podsumowanie Of…" at bounding box center [581, 450] width 1034 height 863
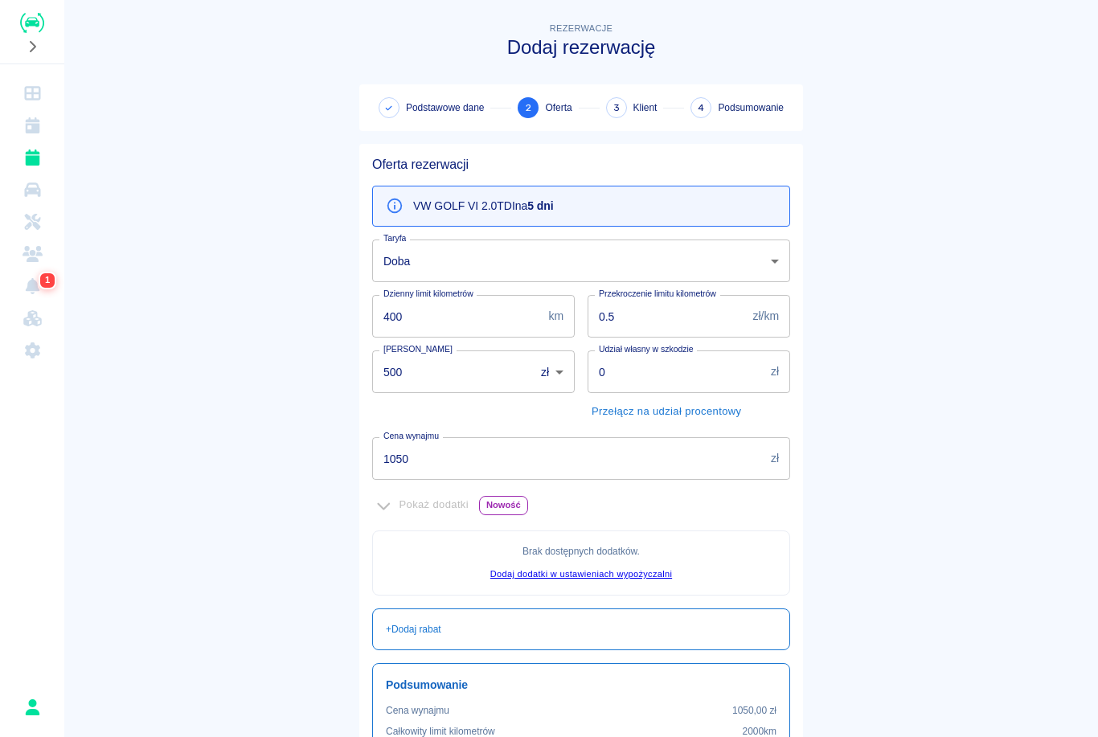
click at [723, 371] on input "0" at bounding box center [676, 371] width 177 height 43
click at [706, 407] on button "Przełącz na udział procentowy" at bounding box center [667, 412] width 158 height 25
click at [708, 370] on input "0" at bounding box center [675, 371] width 175 height 43
type input "70"
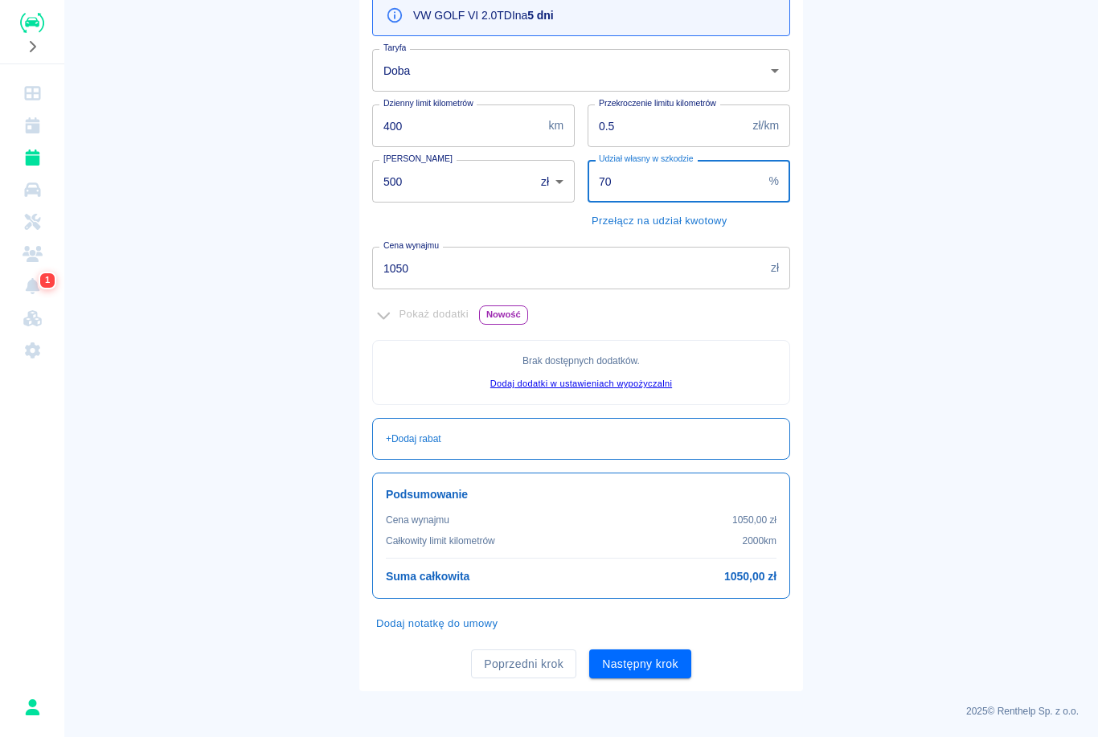
scroll to position [190, 0]
click at [662, 660] on button "Następny krok" at bounding box center [640, 665] width 102 height 30
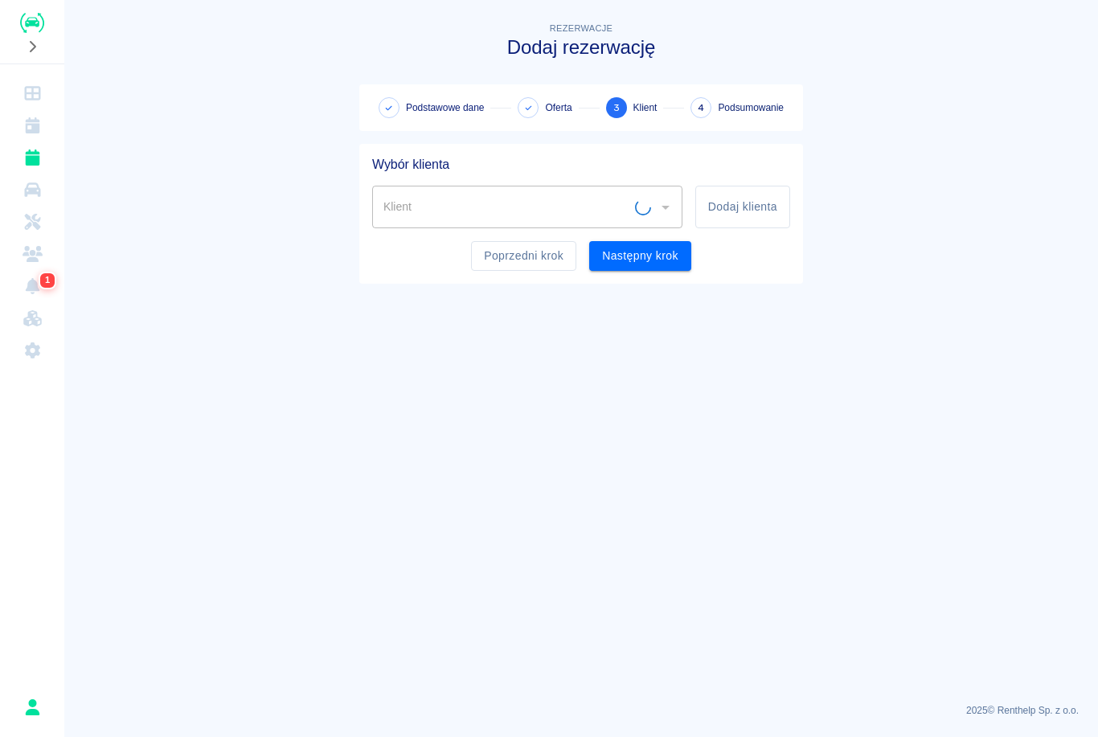
scroll to position [0, 0]
click at [768, 207] on button "Dodaj klienta" at bounding box center [742, 207] width 95 height 43
